Goal: Task Accomplishment & Management: Use online tool/utility

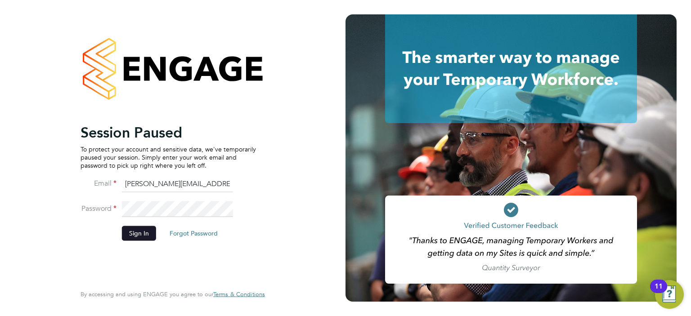
click at [152, 234] on button "Sign In" at bounding box center [139, 233] width 34 height 14
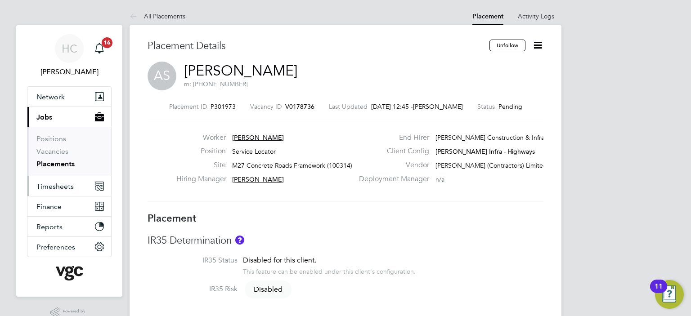
click at [61, 182] on span "Timesheets" at bounding box center [54, 186] width 37 height 9
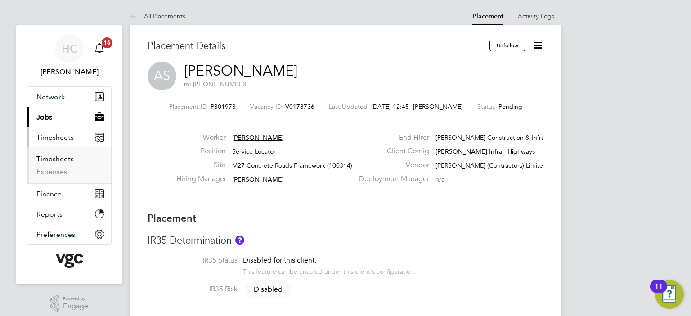
click at [58, 159] on link "Timesheets" at bounding box center [54, 159] width 37 height 9
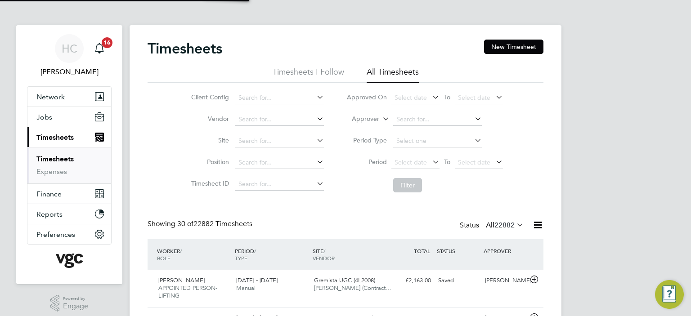
scroll to position [4, 4]
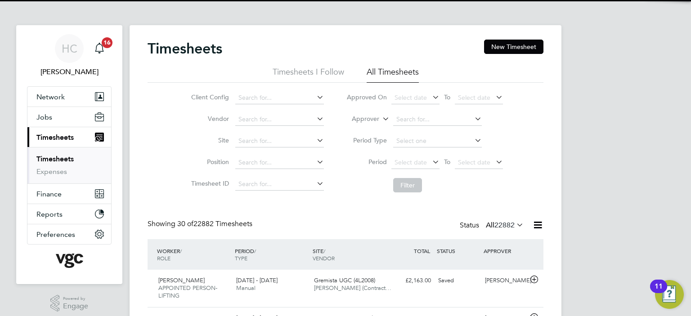
click at [361, 117] on label "Approver" at bounding box center [359, 119] width 40 height 9
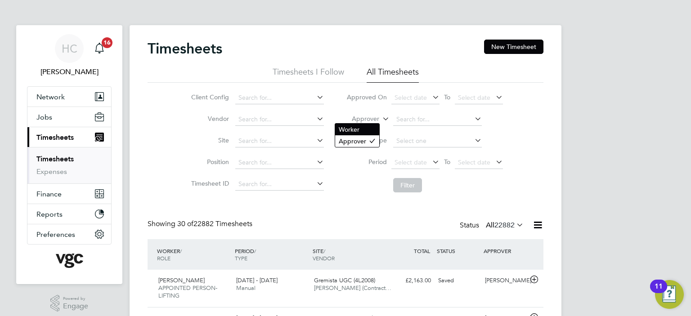
click at [369, 133] on li "Worker" at bounding box center [357, 130] width 44 height 12
click at [427, 114] on input at bounding box center [437, 119] width 89 height 13
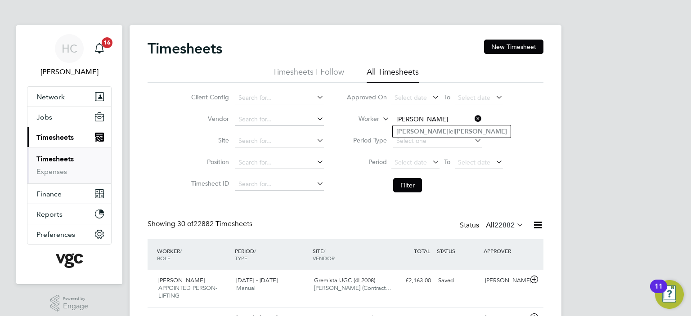
type input "[PERSON_NAME]"
click at [423, 125] on ul "[PERSON_NAME] iel [PERSON_NAME]" at bounding box center [451, 131] width 119 height 13
click at [421, 119] on input at bounding box center [437, 119] width 89 height 13
click at [423, 139] on li "[PERSON_NAME] iel C [PERSON_NAME]" at bounding box center [454, 144] width 122 height 12
type input "[PERSON_NAME]"
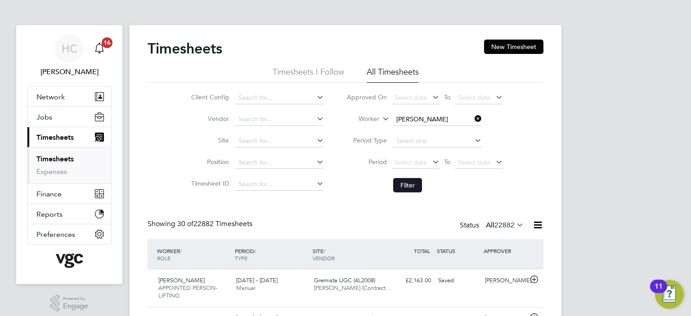
click at [402, 181] on button "Filter" at bounding box center [407, 185] width 29 height 14
